Goal: Manage account settings

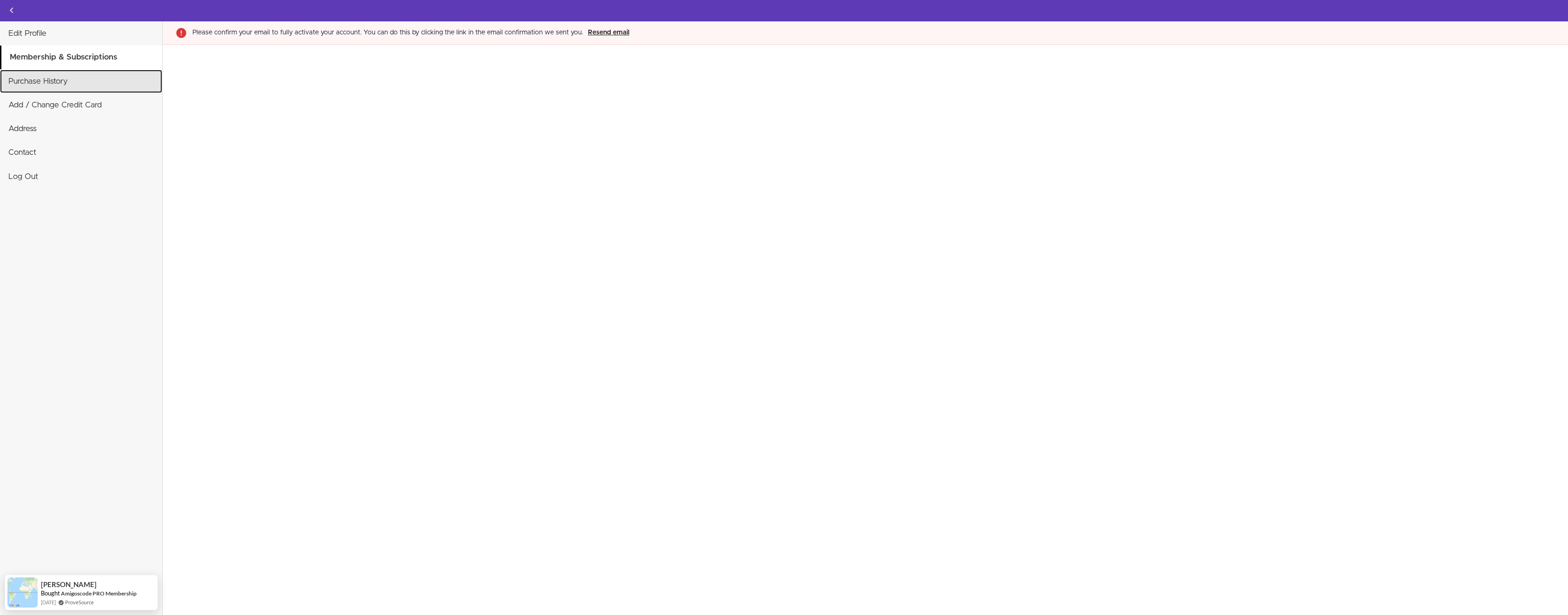
click at [55, 88] on link "Purchase History" at bounding box center [81, 81] width 162 height 23
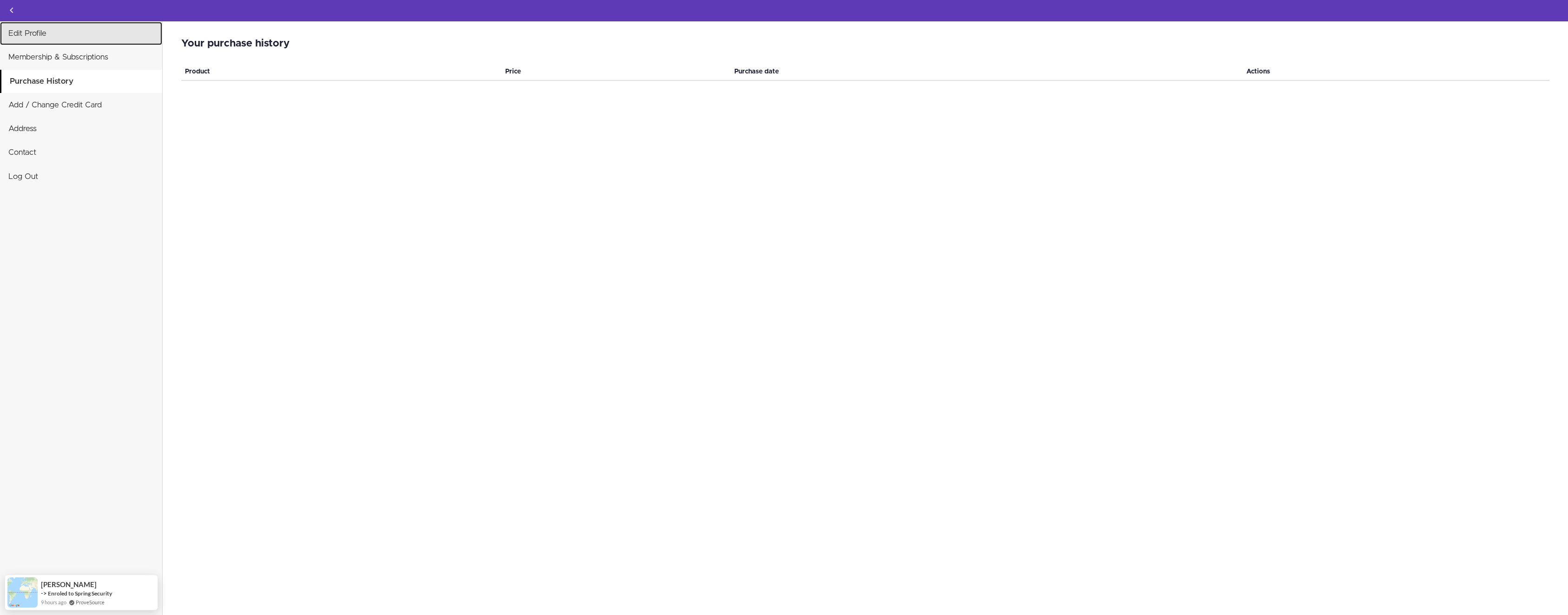
click at [51, 37] on link "Edit Profile" at bounding box center [81, 33] width 162 height 23
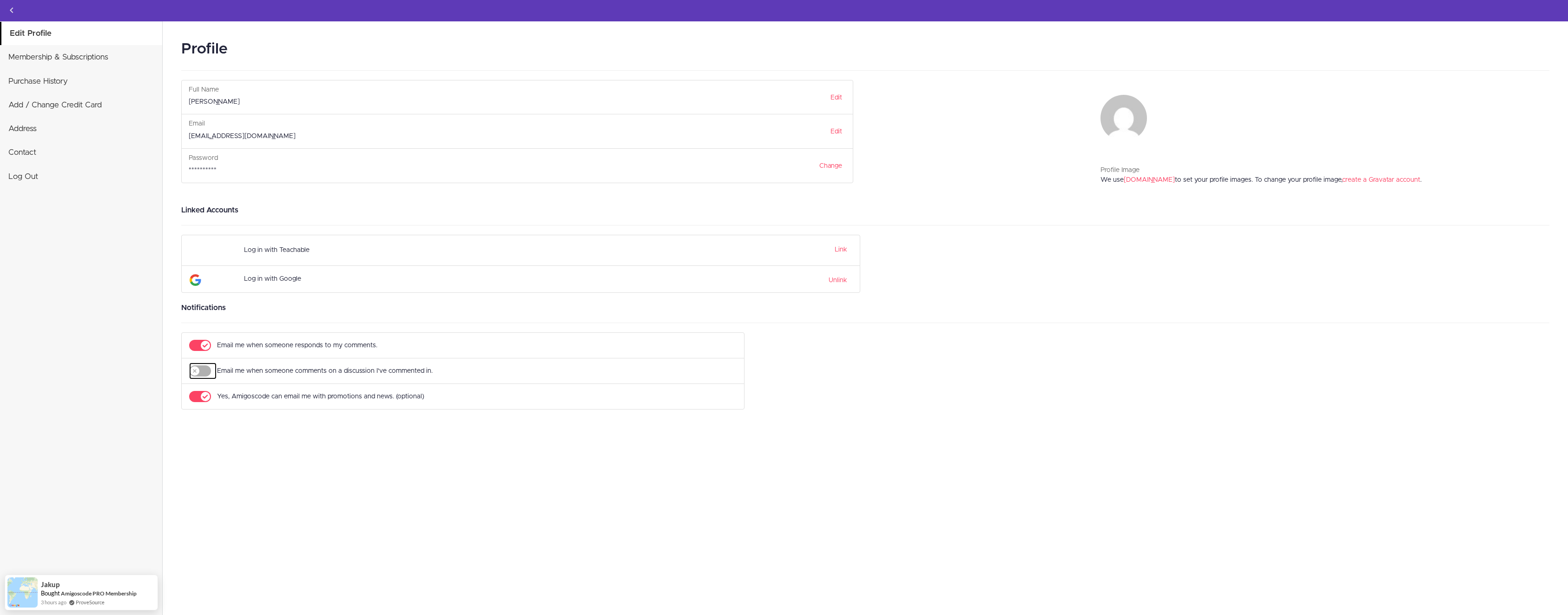
click at [199, 368] on icon "submit" at bounding box center [200, 371] width 22 height 11
click at [835, 249] on link "Link" at bounding box center [841, 250] width 13 height 7
